Goal: Transaction & Acquisition: Purchase product/service

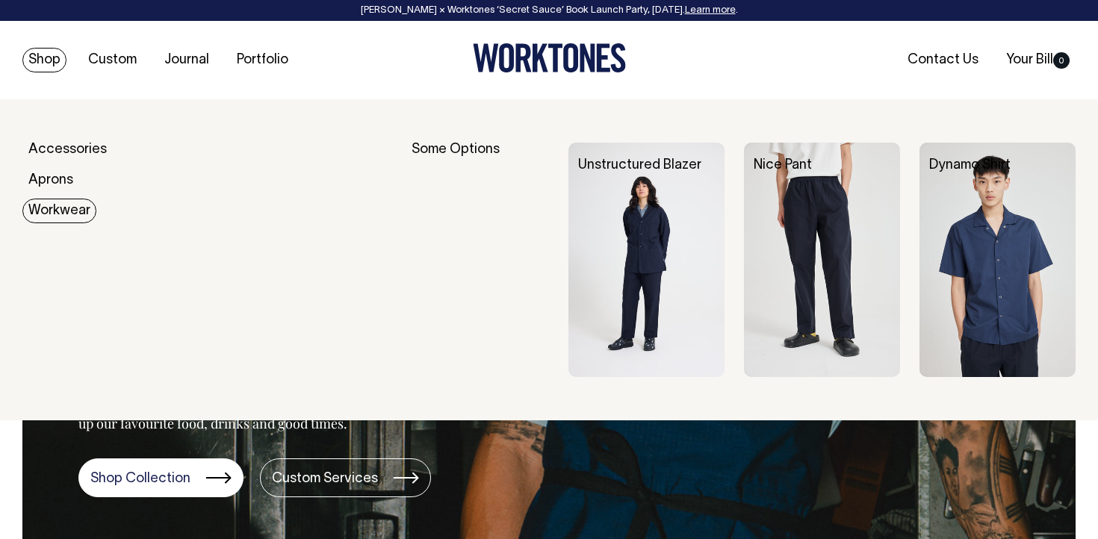
click at [76, 207] on link "Workwear" at bounding box center [59, 211] width 74 height 25
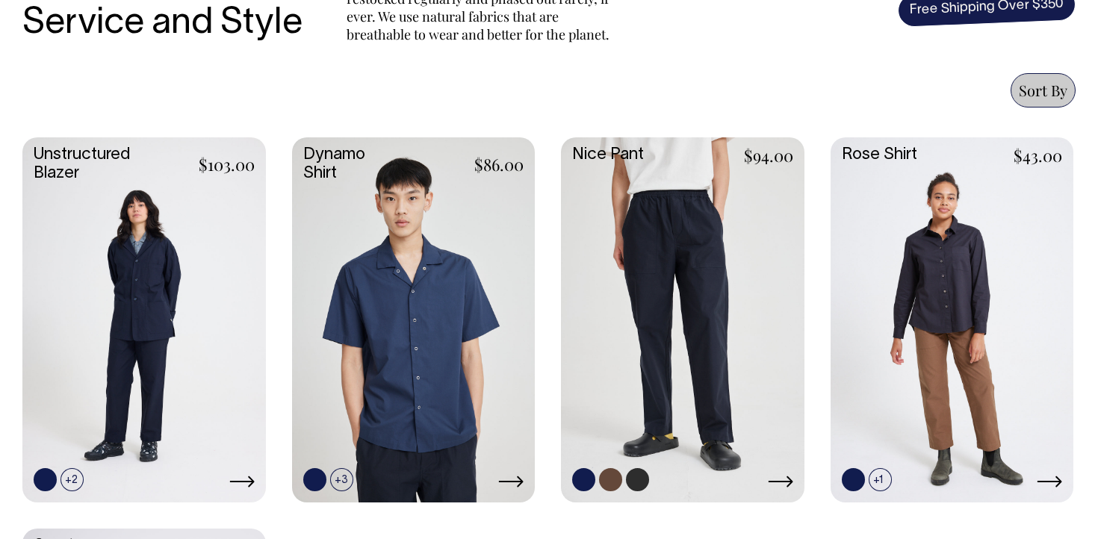
scroll to position [606, 0]
click at [679, 250] on link at bounding box center [683, 318] width 244 height 362
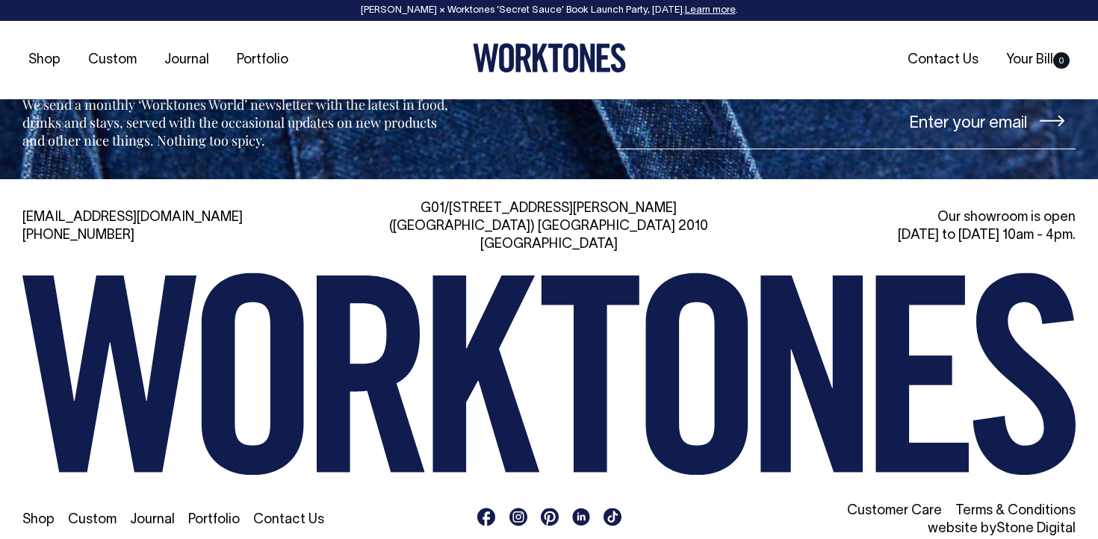
scroll to position [1701, 0]
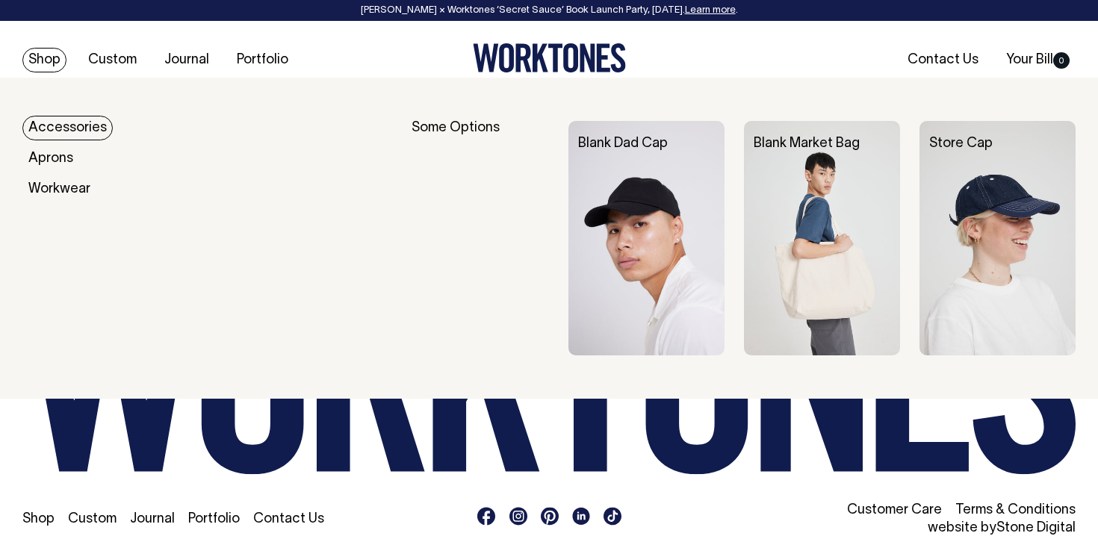
click at [64, 134] on link "Accessories" at bounding box center [67, 128] width 90 height 25
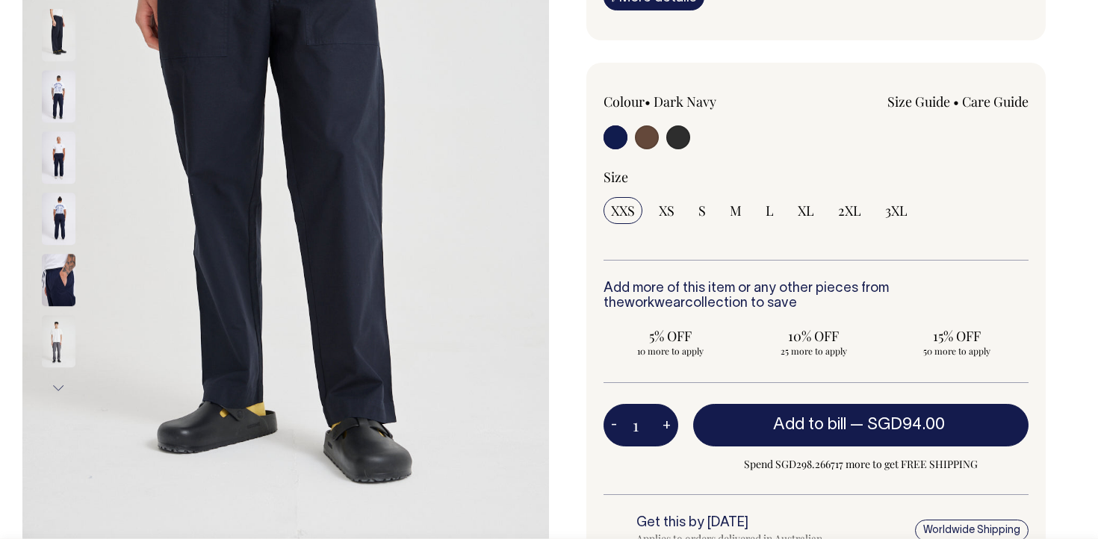
scroll to position [338, 0]
click at [66, 253] on img at bounding box center [59, 279] width 34 height 52
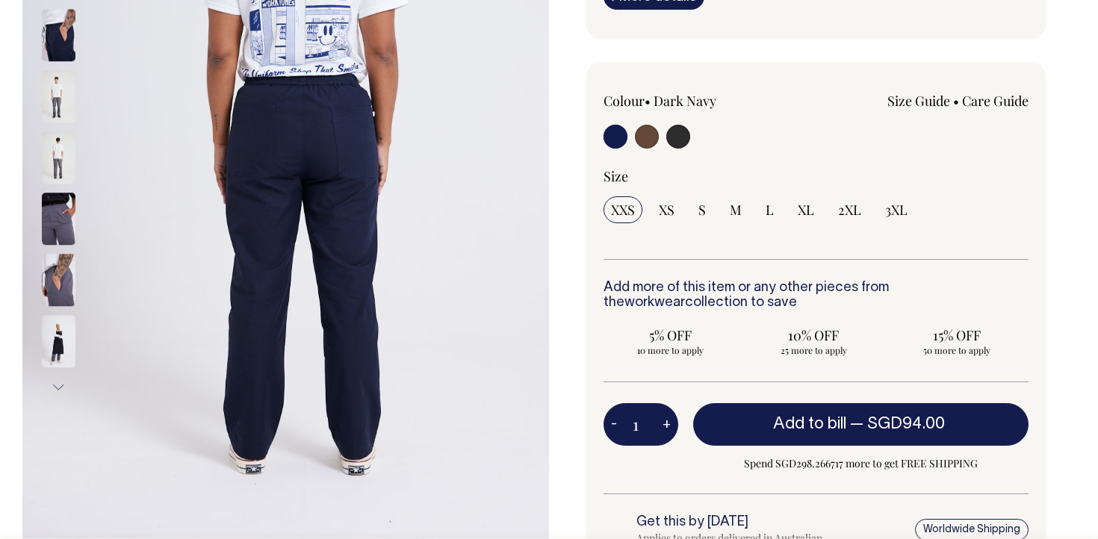
click at [60, 300] on img at bounding box center [59, 280] width 34 height 52
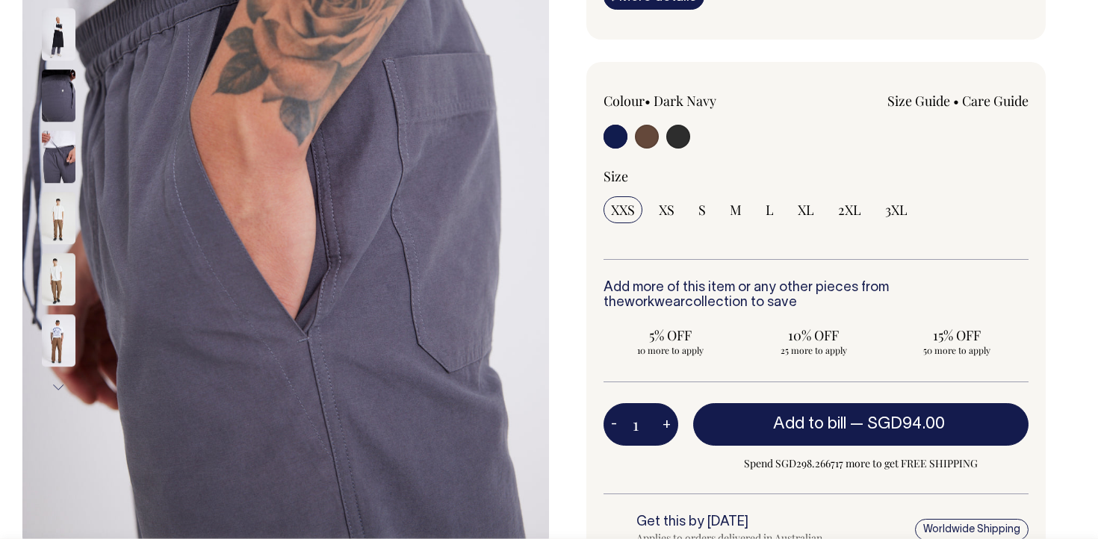
click at [66, 325] on div at bounding box center [78, 401] width 75 height 2879
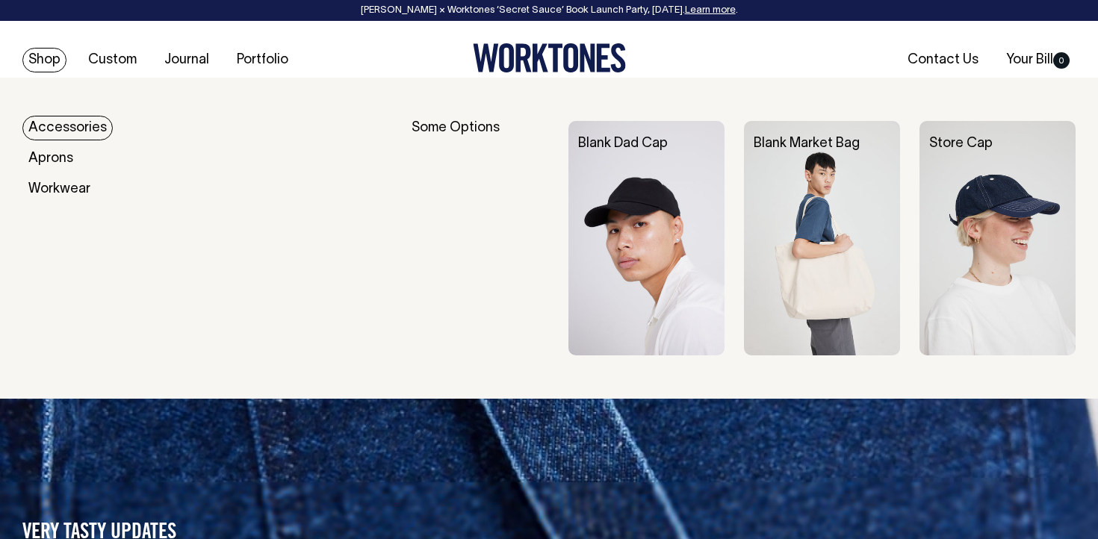
scroll to position [1572, 0]
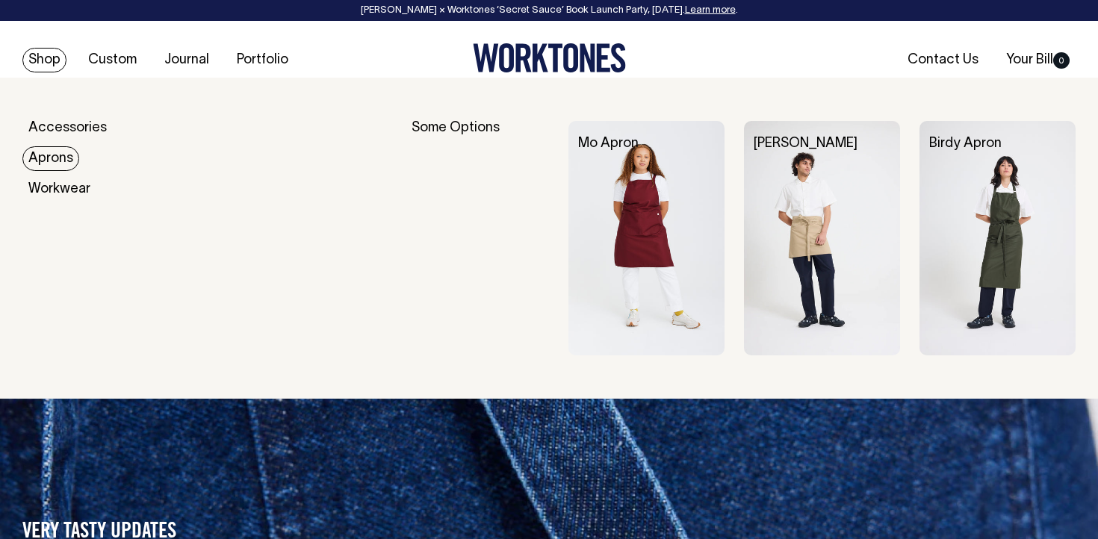
click at [60, 167] on link "Aprons" at bounding box center [50, 158] width 57 height 25
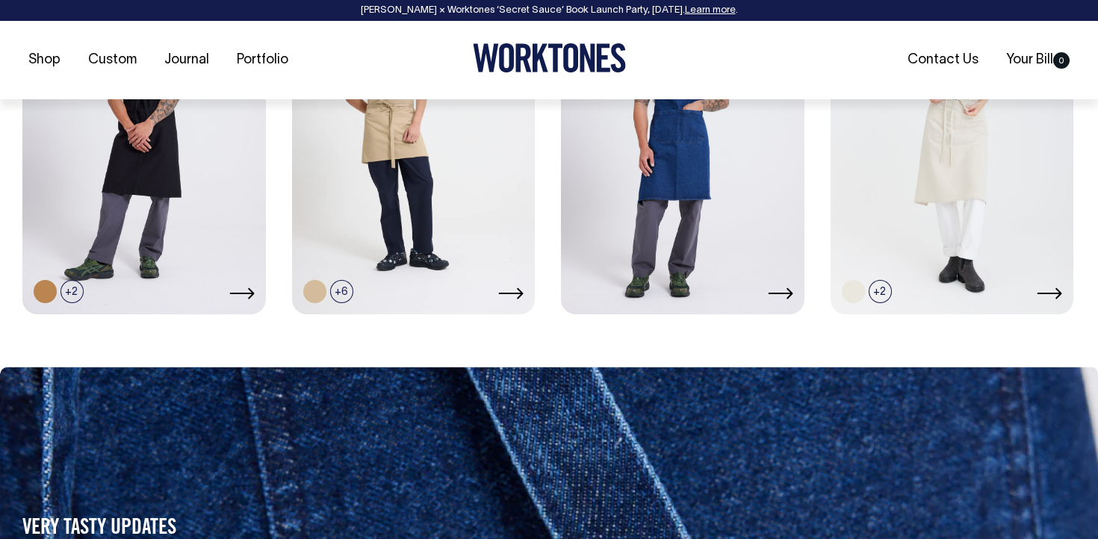
scroll to position [1186, 0]
